Goal: Task Accomplishment & Management: Use online tool/utility

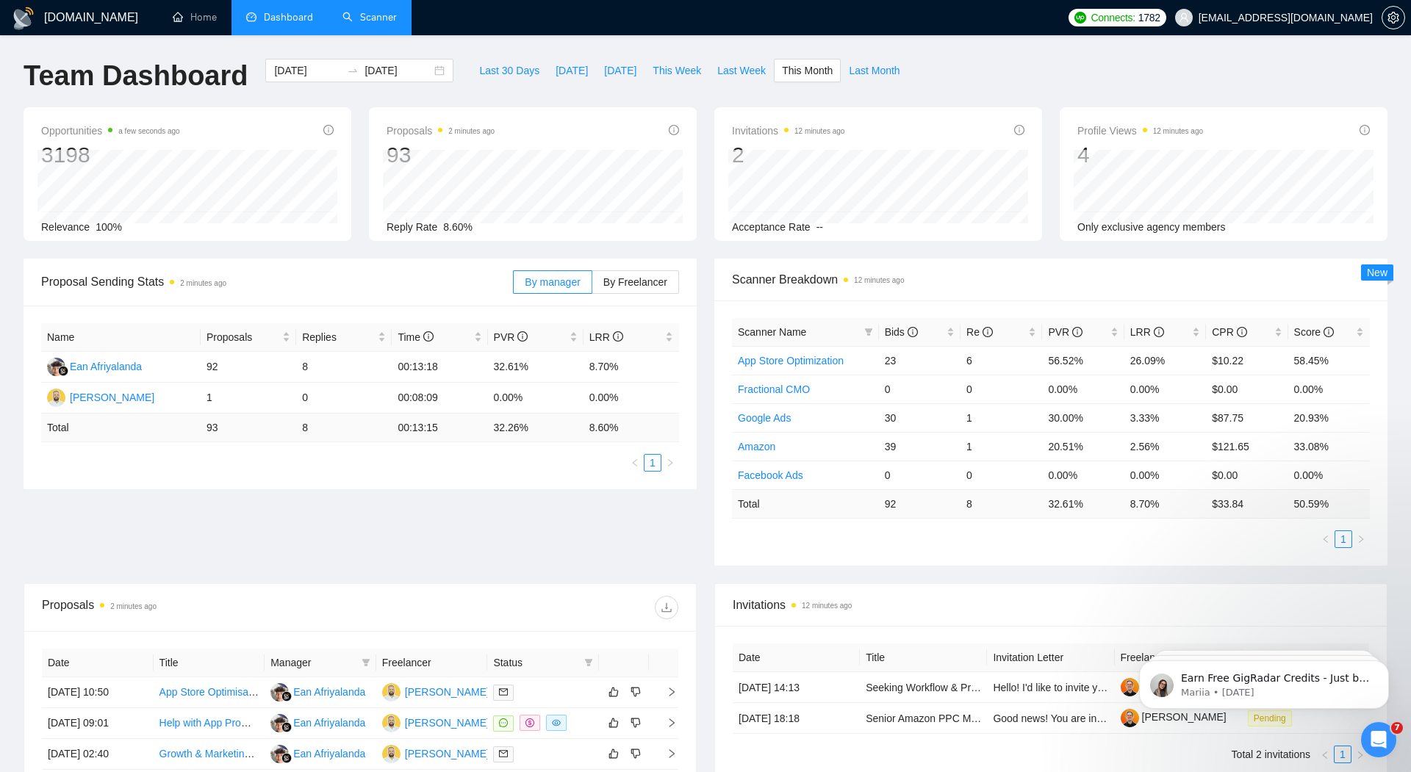
click at [383, 24] on link "Scanner" at bounding box center [370, 17] width 54 height 12
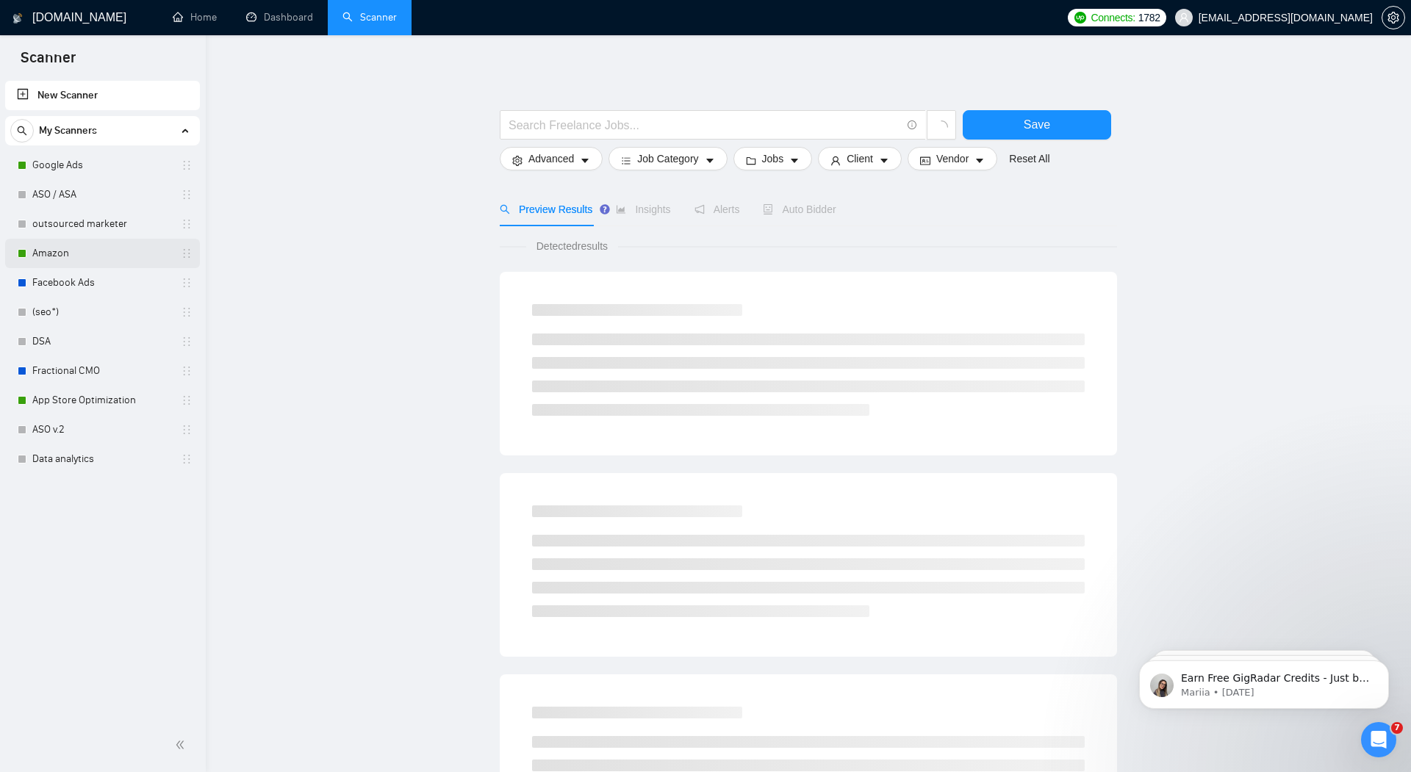
click at [66, 257] on link "Amazon" at bounding box center [102, 253] width 140 height 29
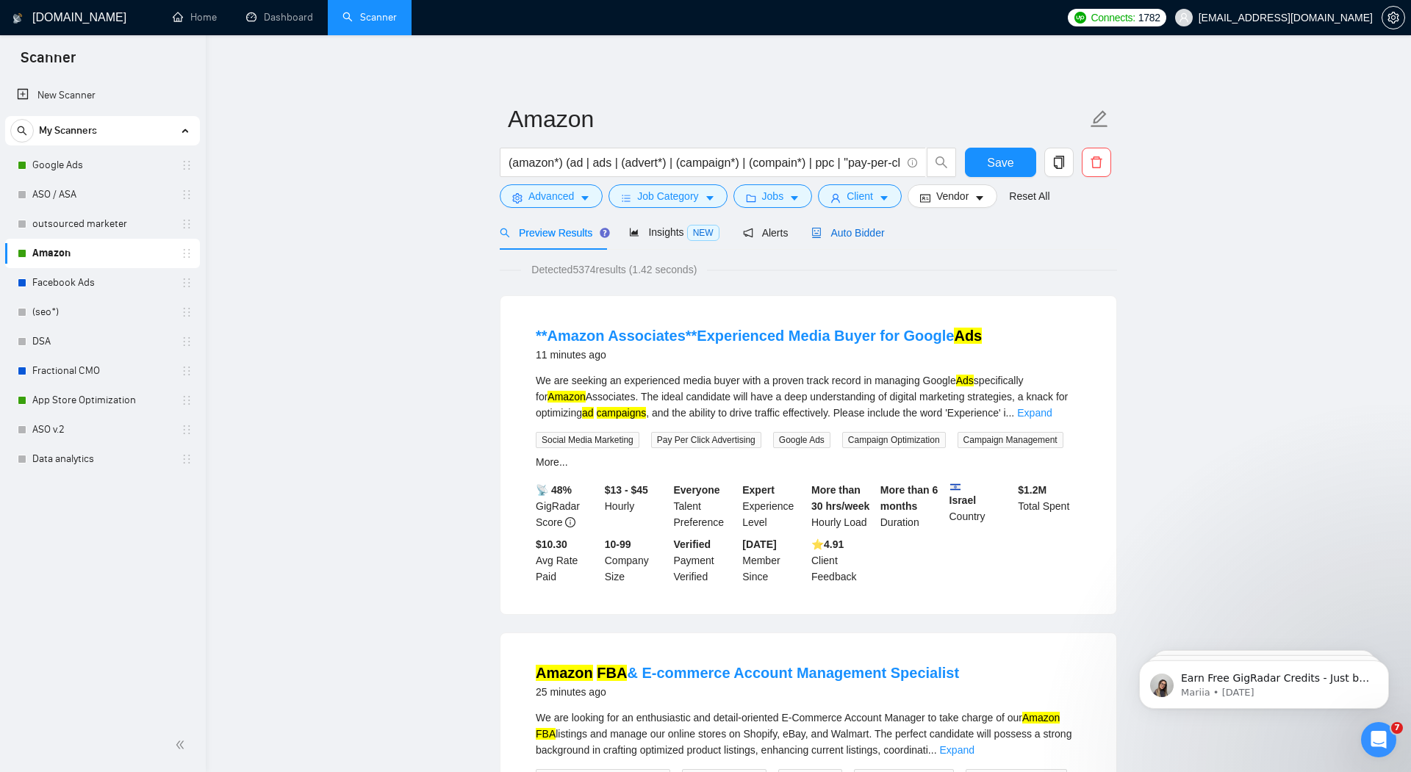
click at [873, 235] on span "Auto Bidder" at bounding box center [847, 233] width 73 height 12
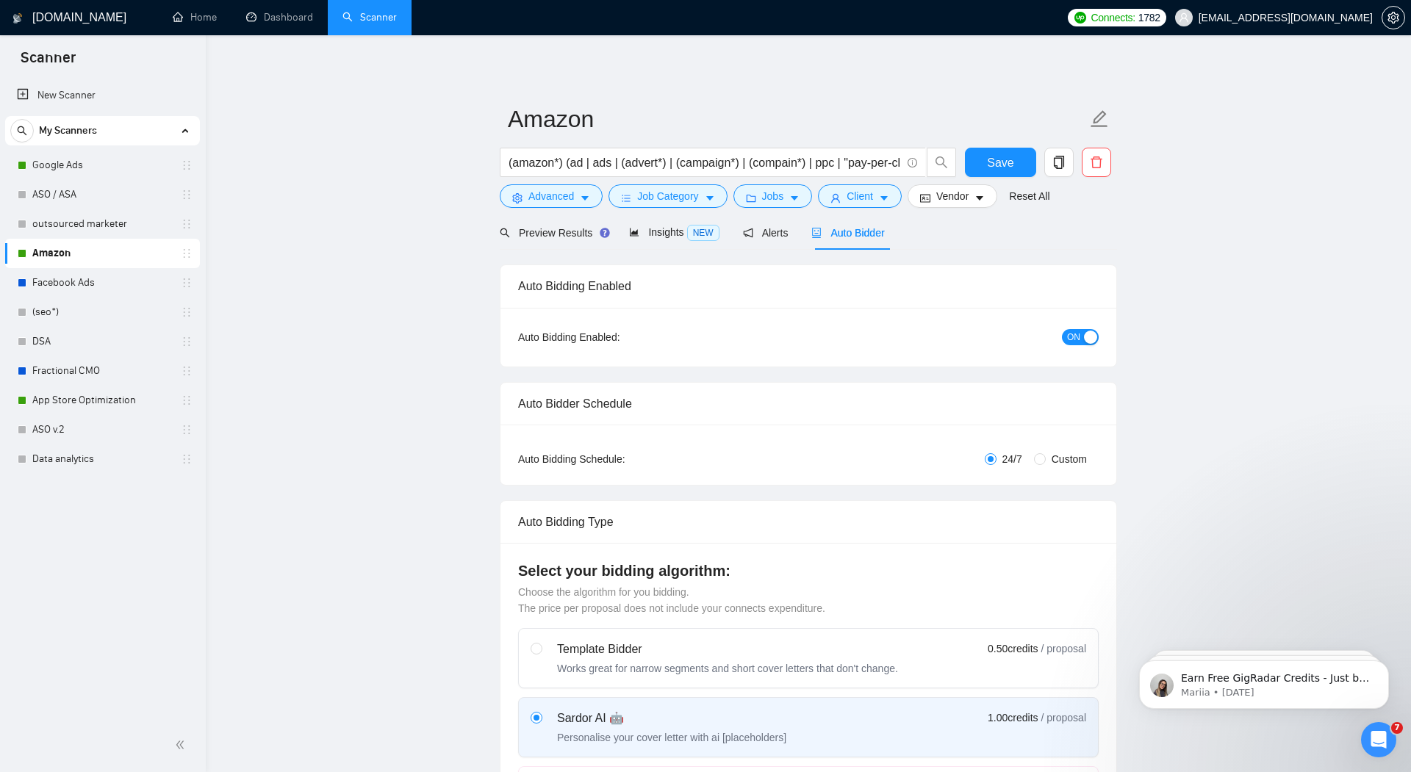
radio input "false"
radio input "true"
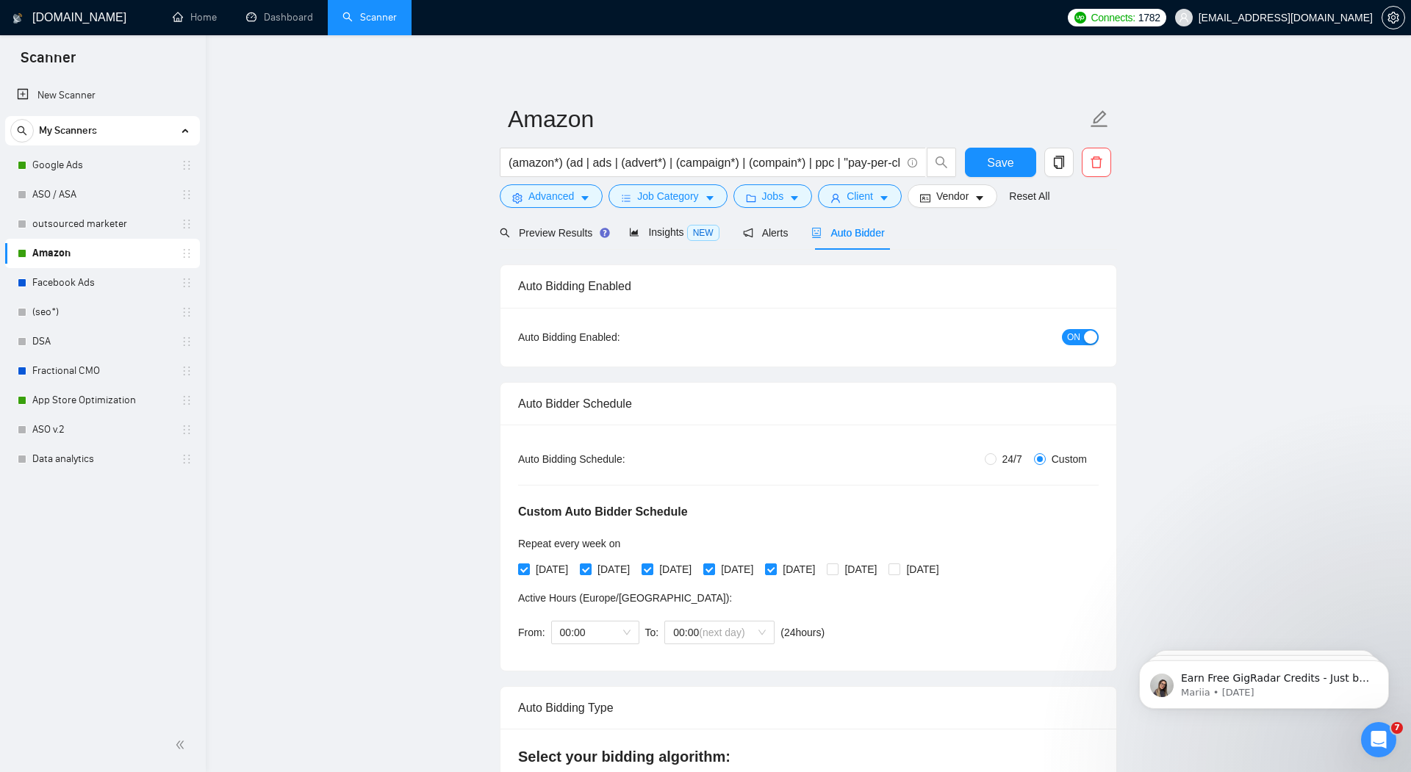
click at [1084, 340] on div "button" at bounding box center [1090, 337] width 13 height 13
click at [991, 168] on span "Save" at bounding box center [1000, 163] width 26 height 18
click at [68, 165] on link "Google Ads" at bounding box center [102, 165] width 140 height 29
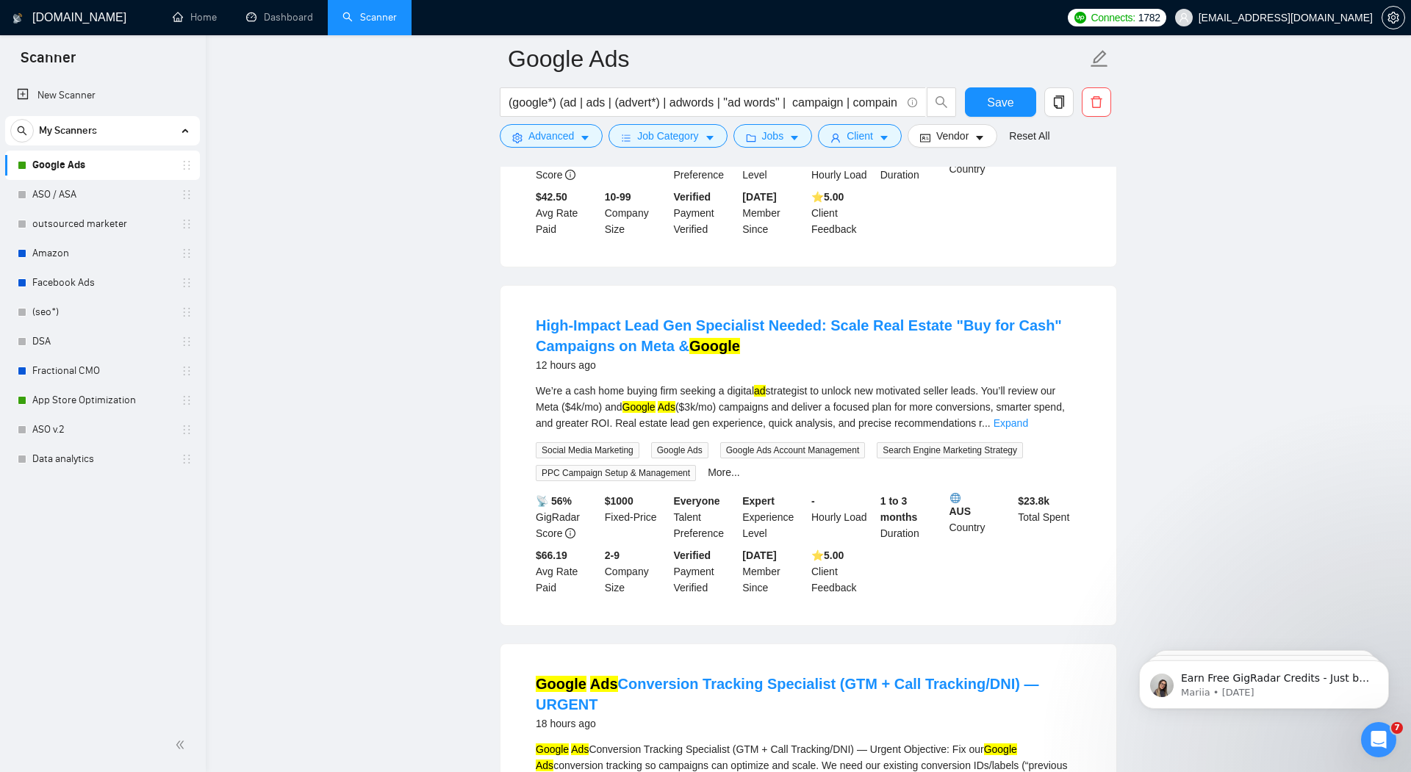
scroll to position [1092, 0]
